Goal: Information Seeking & Learning: Learn about a topic

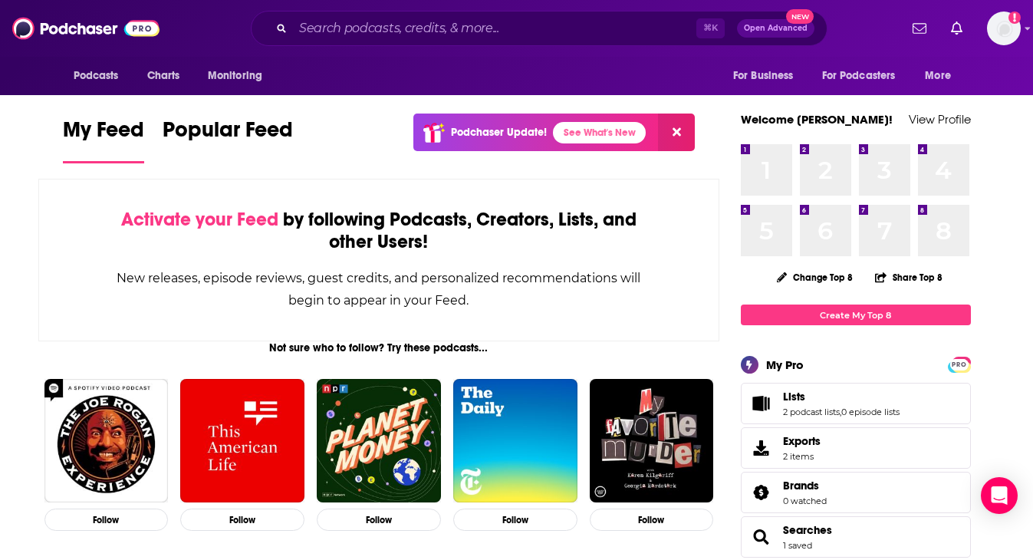
click at [1023, 28] on div "Podcasts Charts Monitoring ⌘ K Open Advanced New For Business For Podcasters Mo…" at bounding box center [516, 28] width 1033 height 57
click at [1020, 35] on div "Logged in as gussent" at bounding box center [1004, 29] width 34 height 34
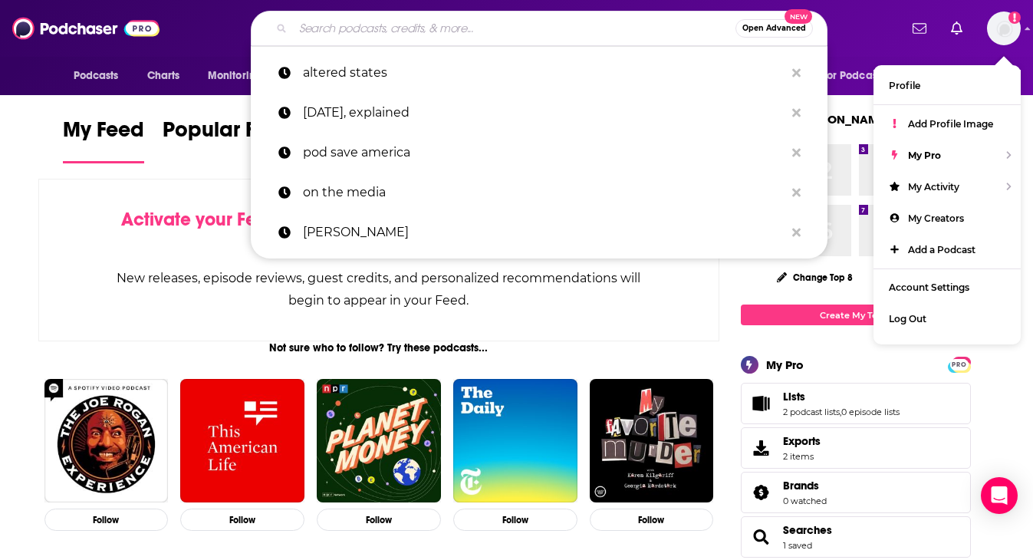
click at [463, 36] on input "Search podcasts, credits, & more..." at bounding box center [514, 28] width 443 height 25
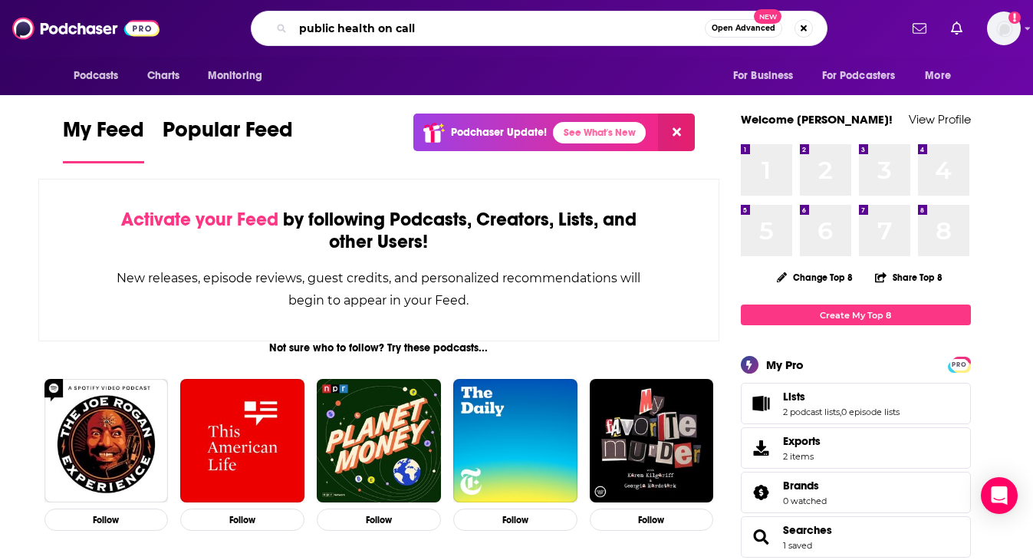
type input "public health on call"
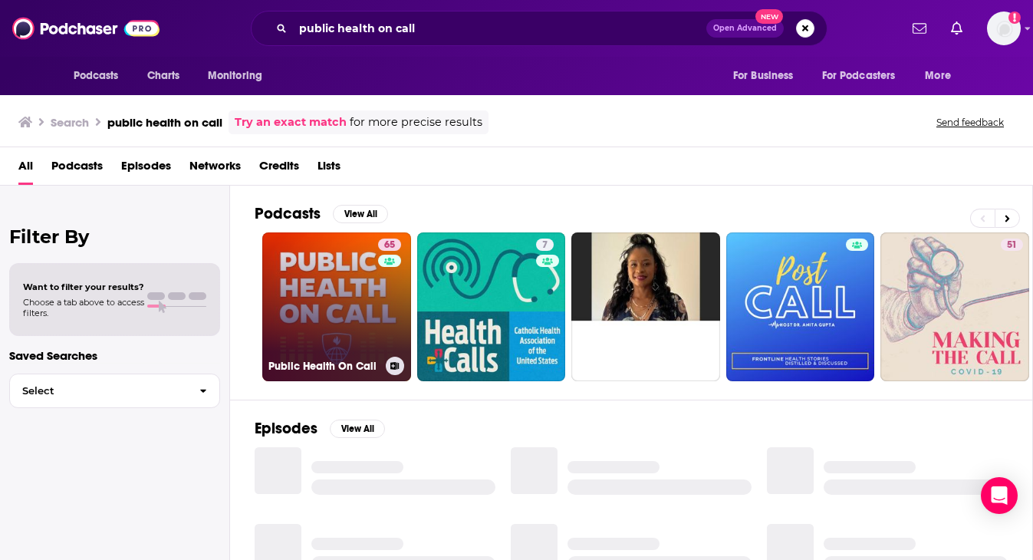
click at [349, 284] on link "65 Public Health On Call" at bounding box center [336, 306] width 149 height 149
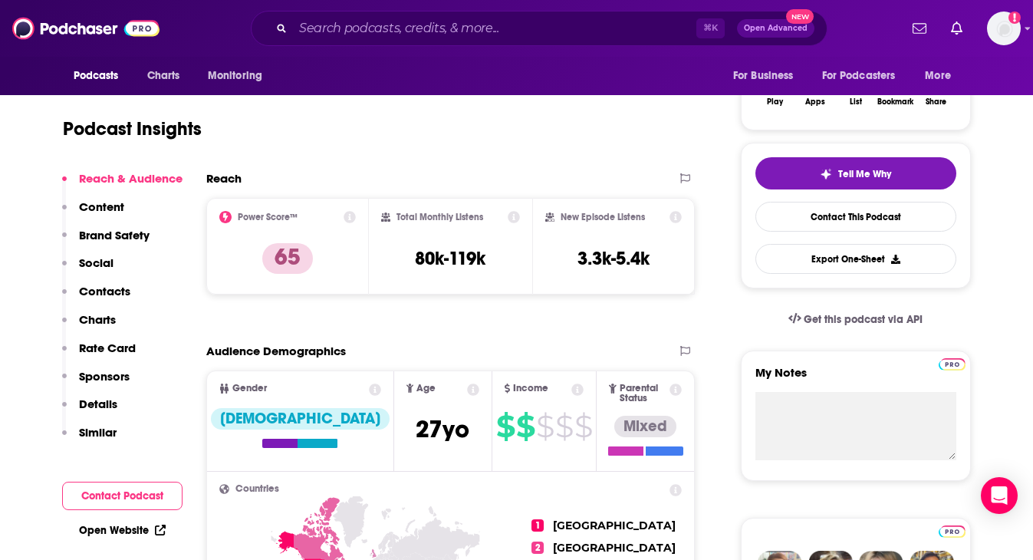
scroll to position [279, 0]
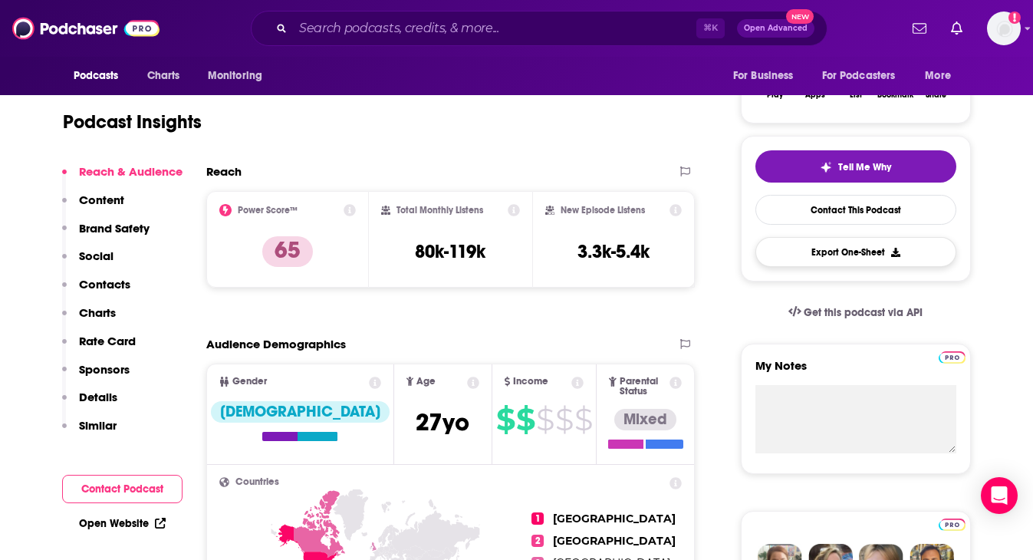
click at [873, 251] on button "Export One-Sheet" at bounding box center [856, 252] width 201 height 30
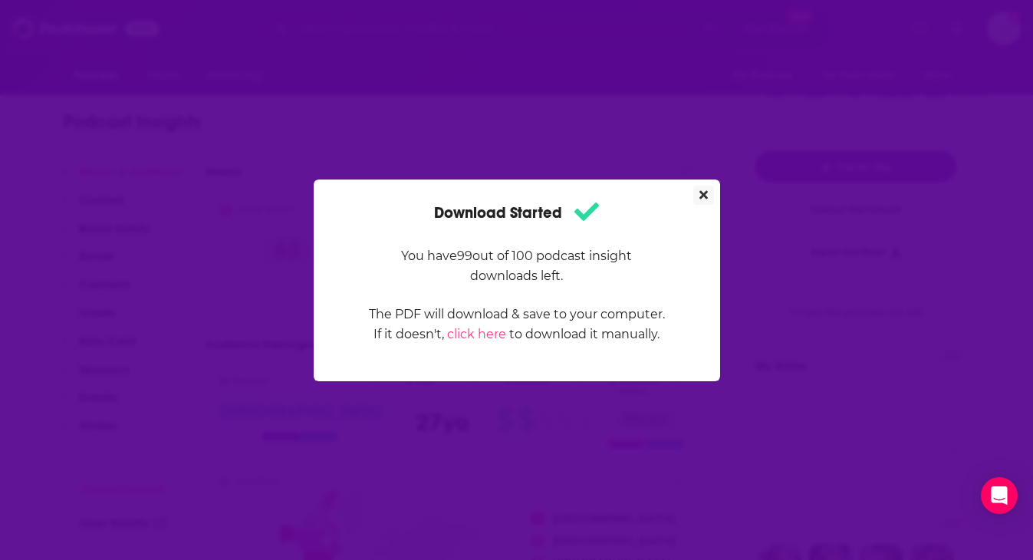
scroll to position [0, 0]
click at [704, 196] on icon "Close" at bounding box center [704, 194] width 8 height 8
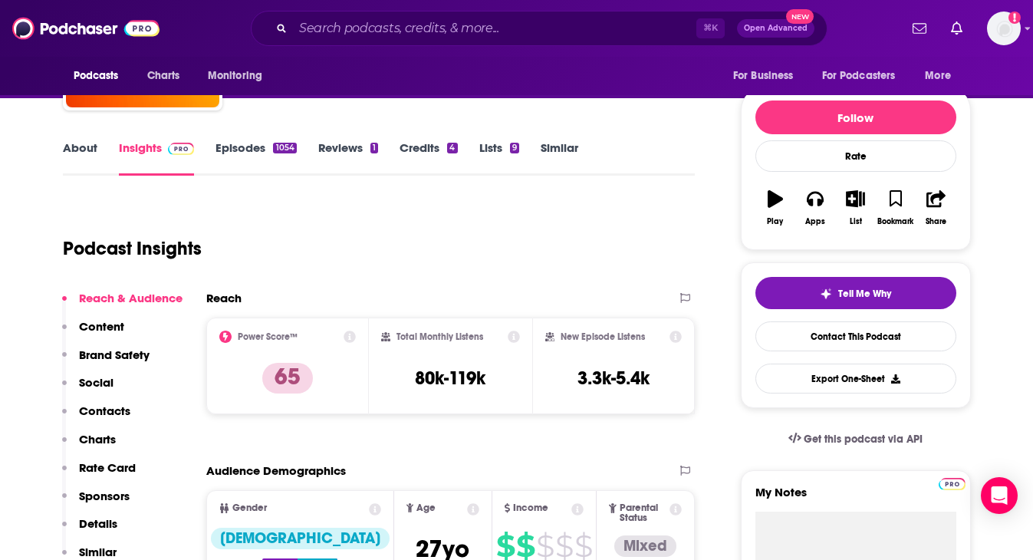
scroll to position [242, 0]
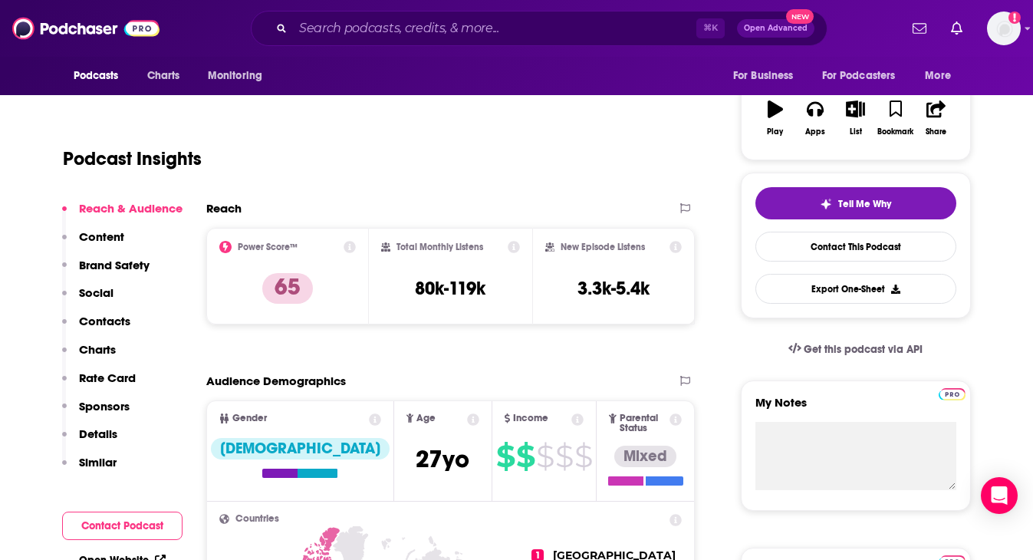
click at [103, 318] on p "Contacts" at bounding box center [104, 321] width 51 height 15
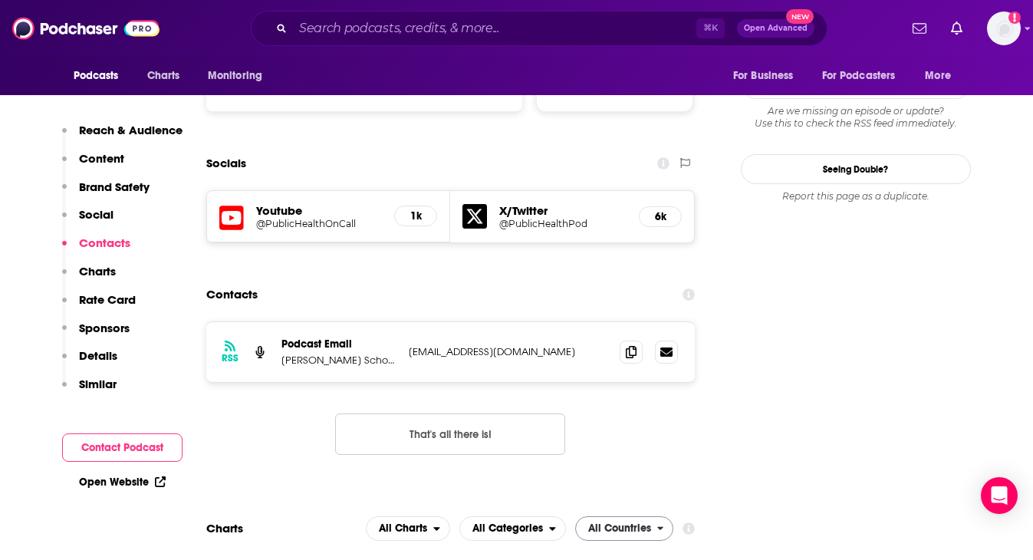
scroll to position [1646, 0]
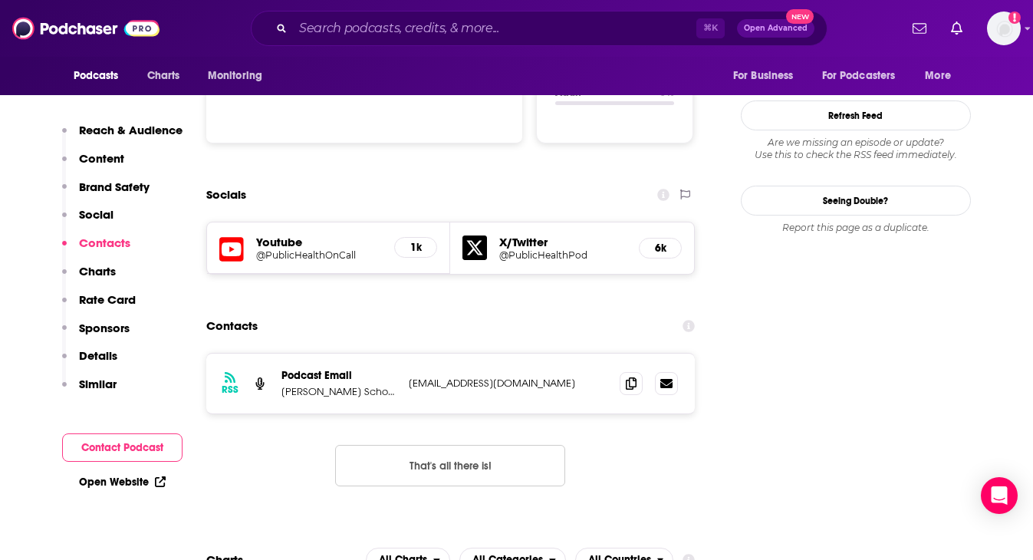
click at [107, 323] on p "Sponsors" at bounding box center [104, 328] width 51 height 15
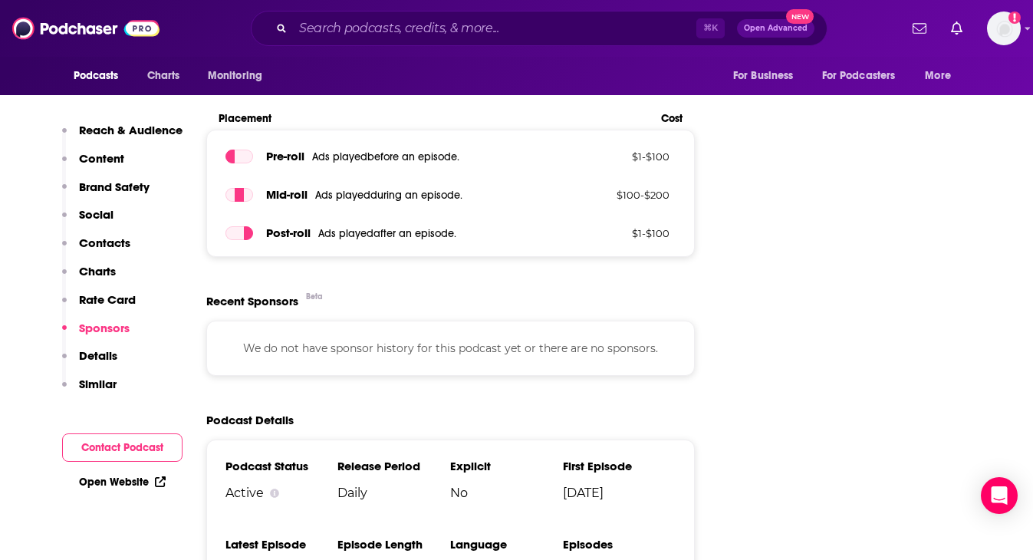
click at [103, 186] on p "Brand Safety" at bounding box center [114, 187] width 71 height 15
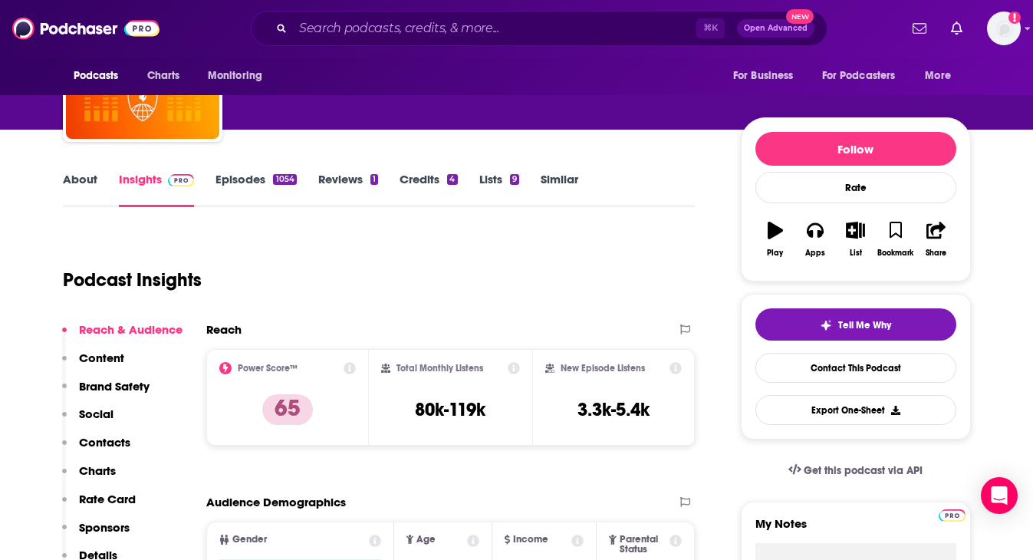
scroll to position [119, 0]
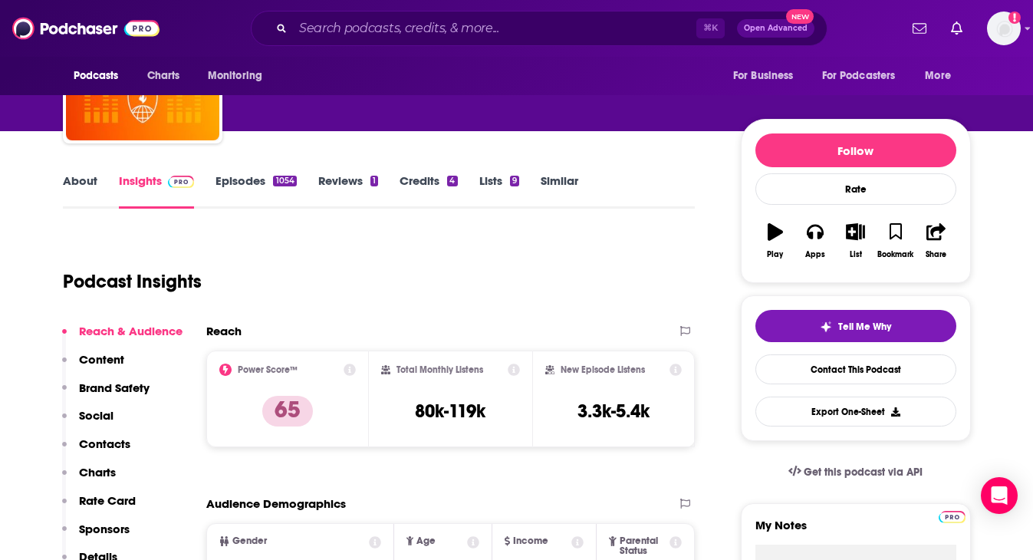
click at [349, 181] on link "Reviews 1" at bounding box center [348, 190] width 60 height 35
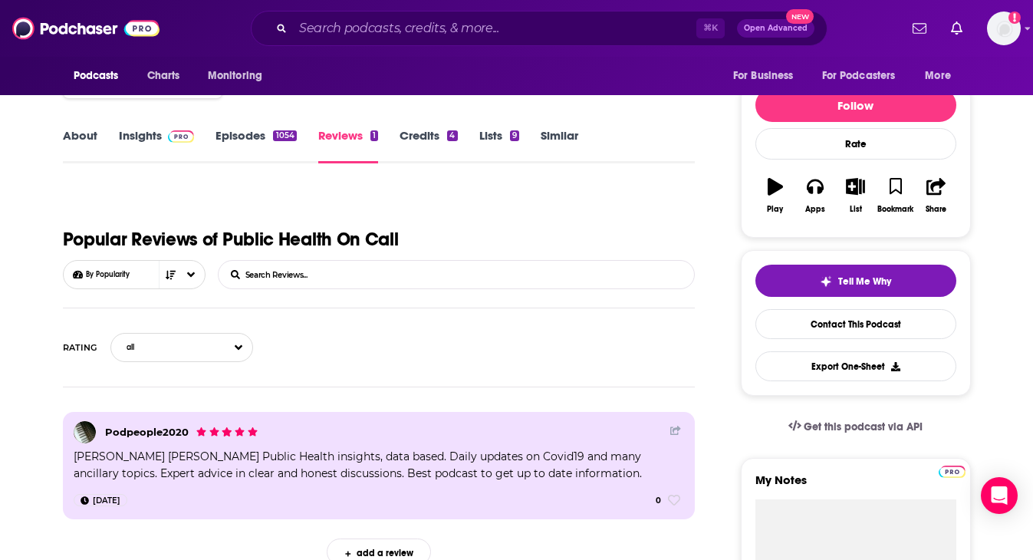
scroll to position [343, 0]
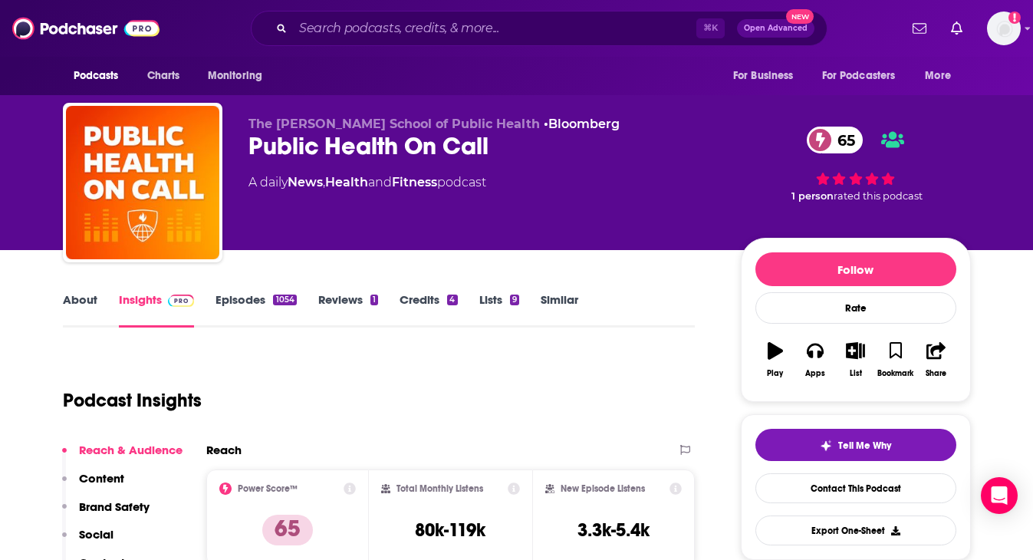
click at [437, 301] on link "Credits 4" at bounding box center [429, 309] width 58 height 35
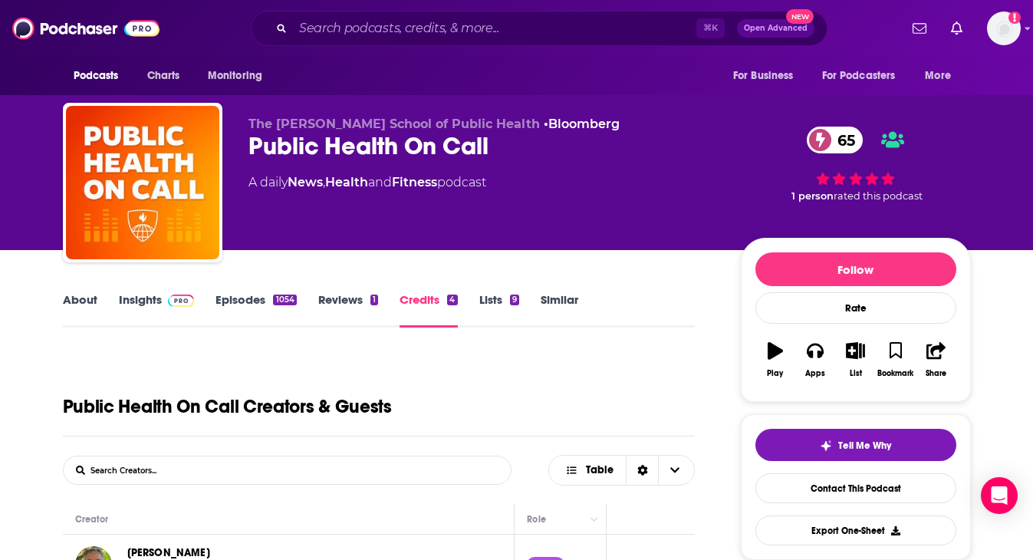
click at [489, 301] on link "Lists 9" at bounding box center [500, 309] width 40 height 35
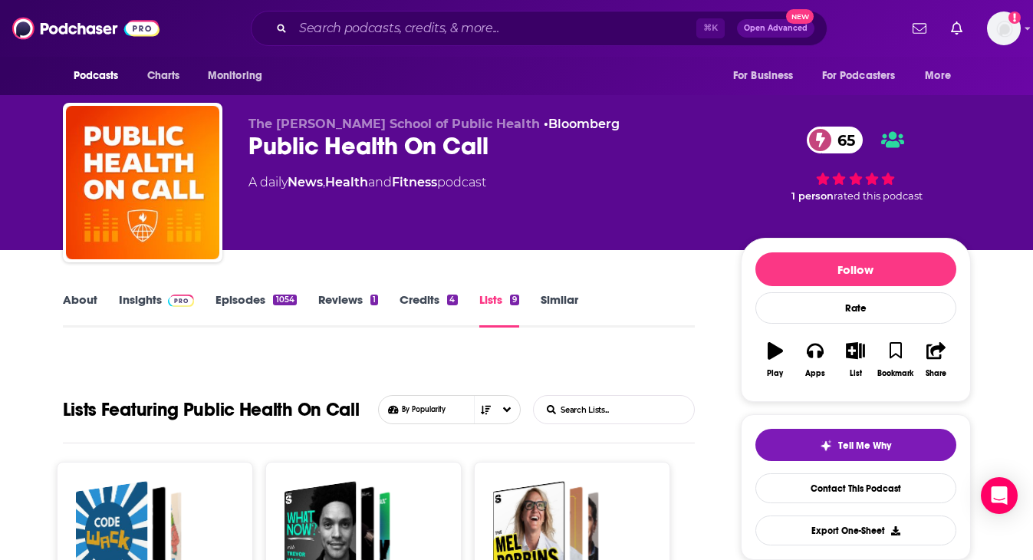
click at [148, 296] on link "Insights" at bounding box center [157, 309] width 76 height 35
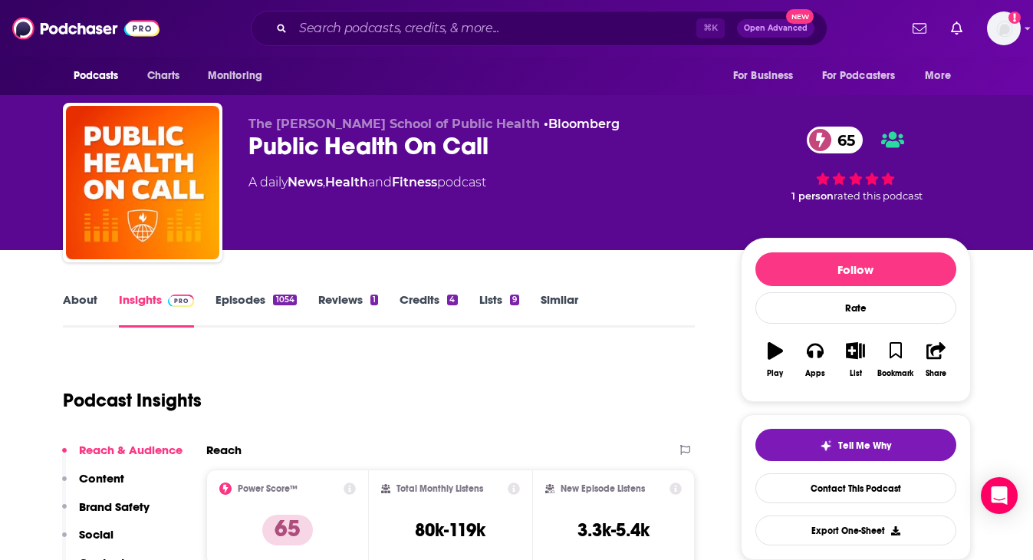
click at [554, 298] on link "Similar" at bounding box center [560, 309] width 38 height 35
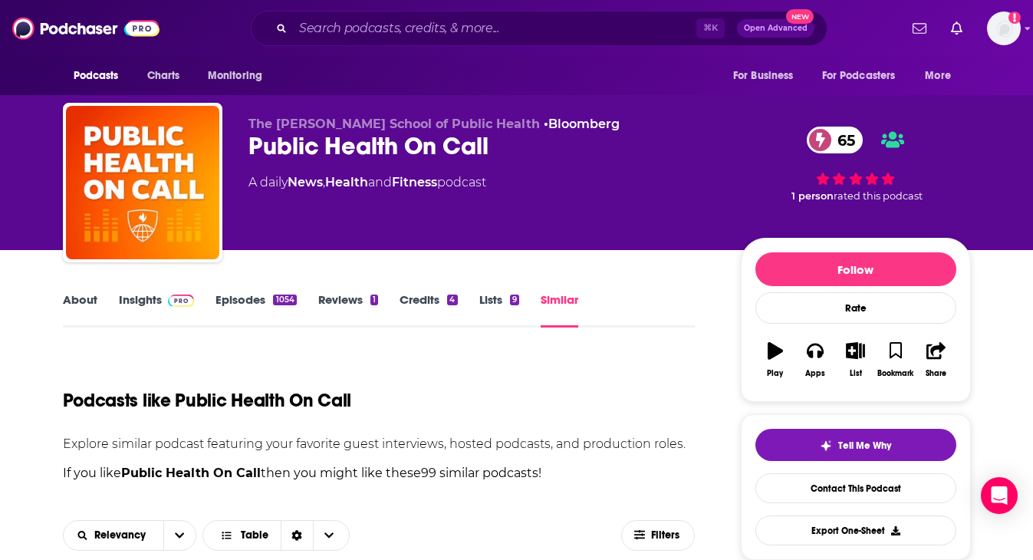
click at [143, 294] on link "Insights" at bounding box center [157, 309] width 76 height 35
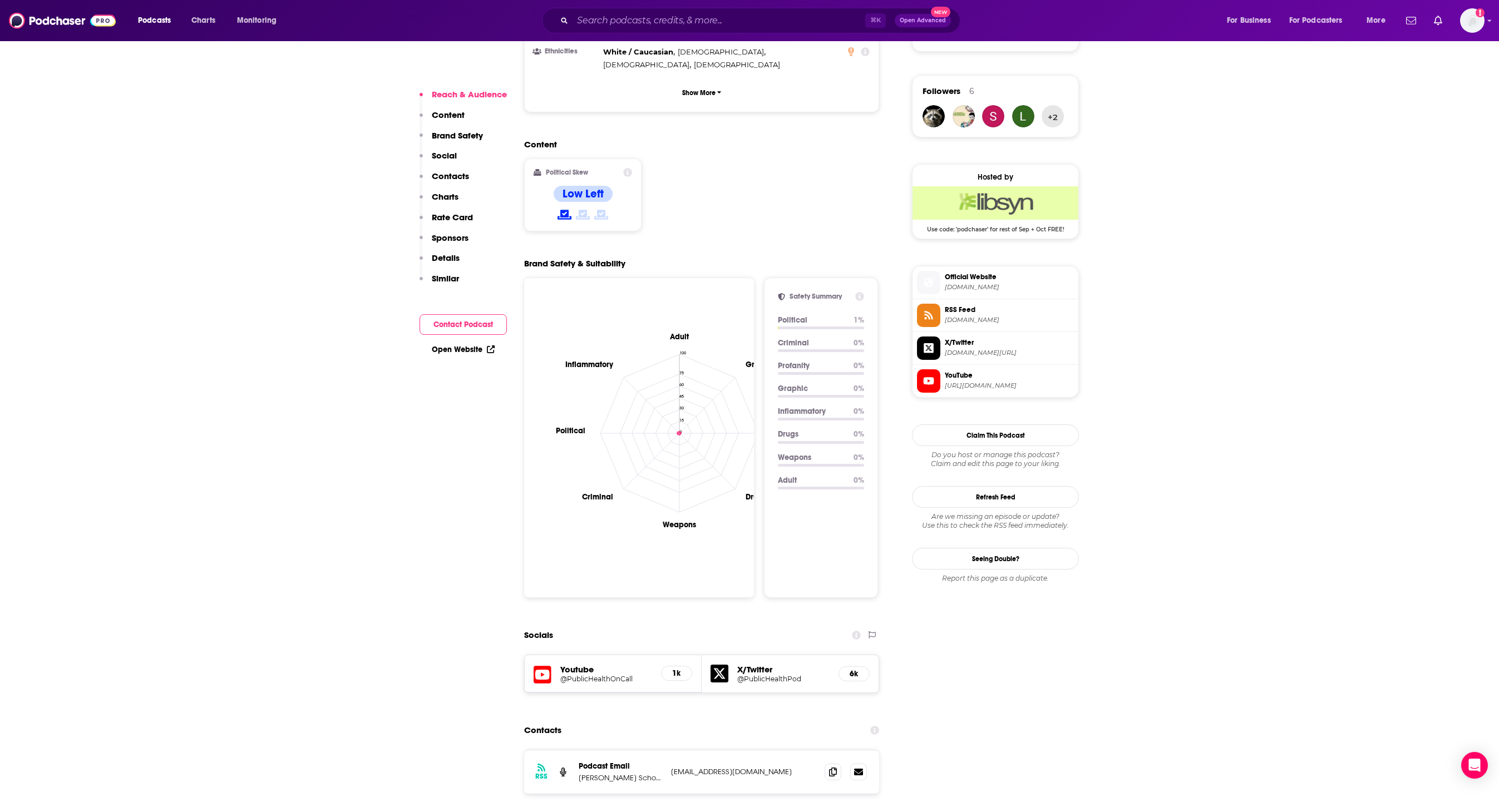
scroll to position [780, 0]
